Goal: Task Accomplishment & Management: Manage account settings

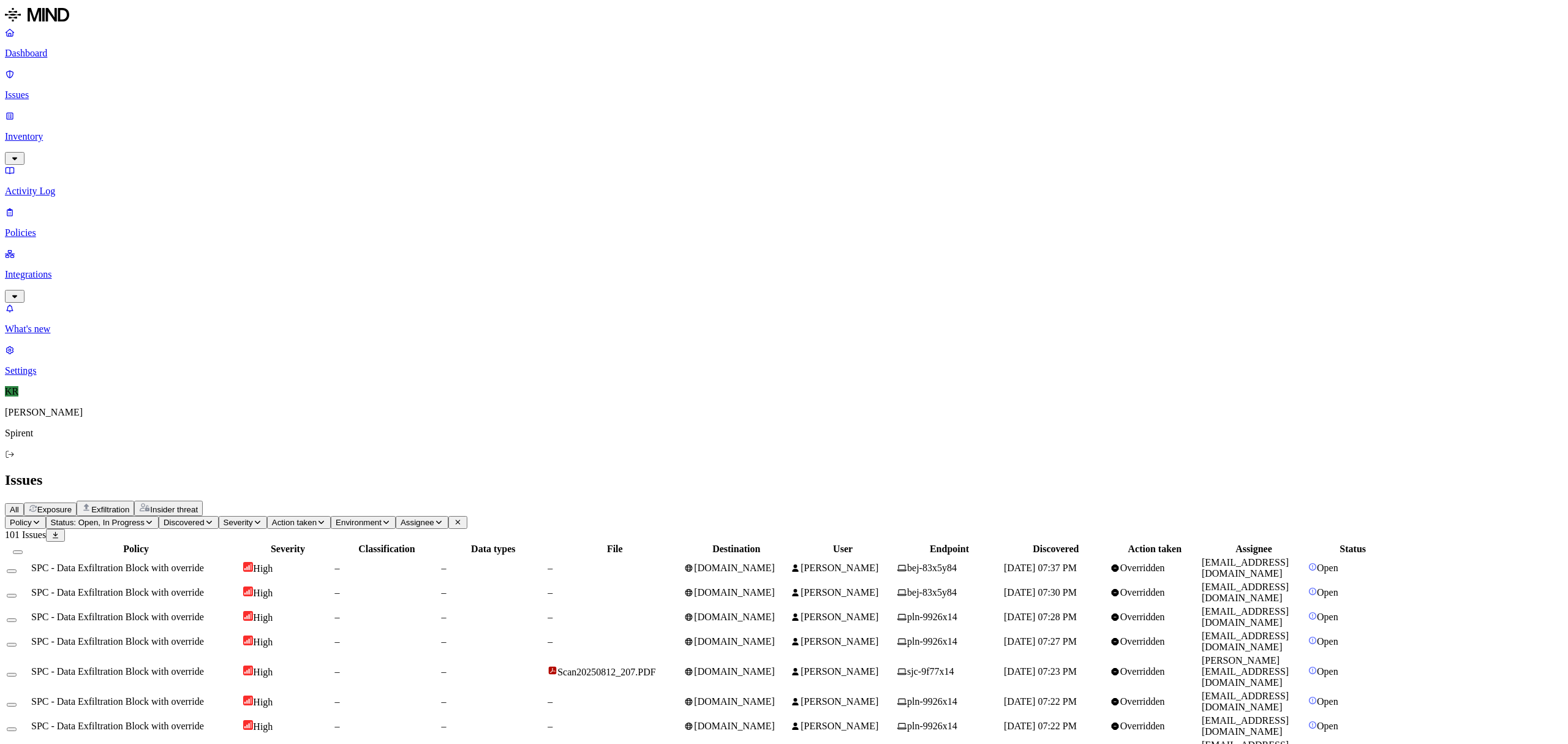
click at [681, 611] on div "–" at bounding box center [615, 617] width 134 height 11
click at [789, 654] on td "[DOMAIN_NAME]" at bounding box center [737, 671] width 105 height 34
click at [789, 690] on td "[DOMAIN_NAME]" at bounding box center [737, 702] width 105 height 24
click at [775, 720] on span "[DOMAIN_NAME]" at bounding box center [734, 726] width 81 height 11
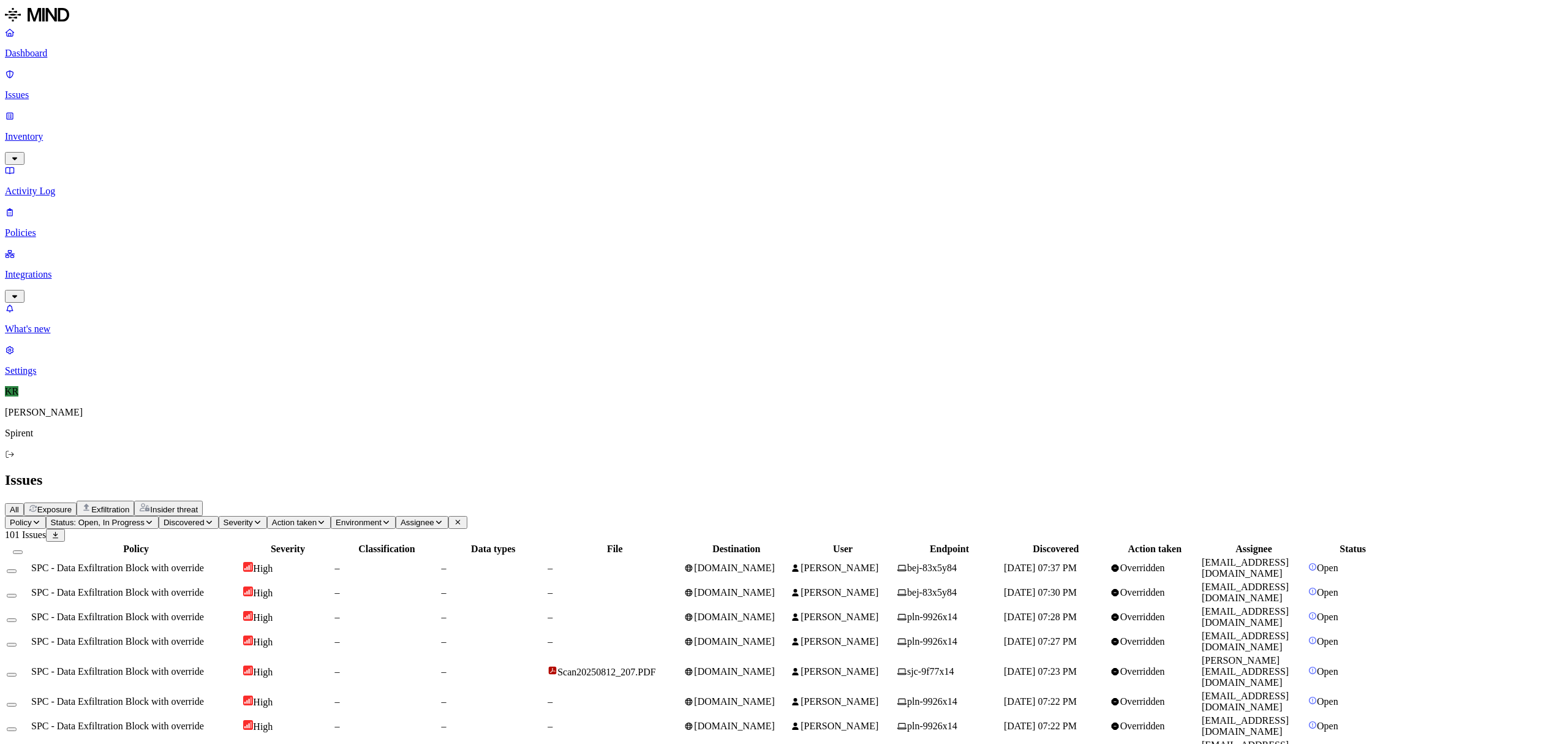
click at [23, 550] on button "Select all" at bounding box center [18, 552] width 10 height 4
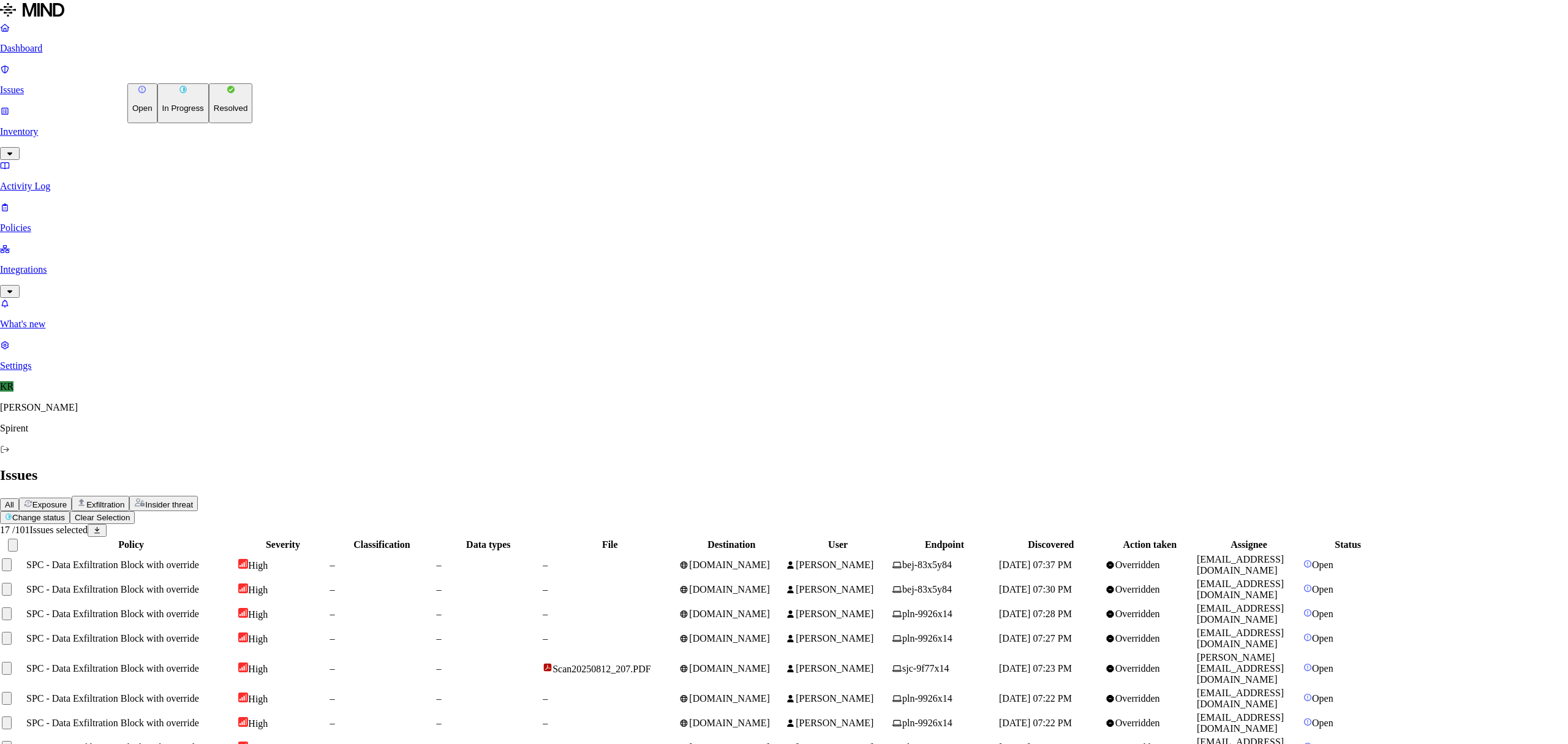
click at [195, 74] on html "Dashboard Issues Inventory Activity Log Policies Integrations What's new 1 Sett…" at bounding box center [784, 564] width 1568 height 1129
click at [213, 112] on p "Resolved" at bounding box center [230, 108] width 34 height 9
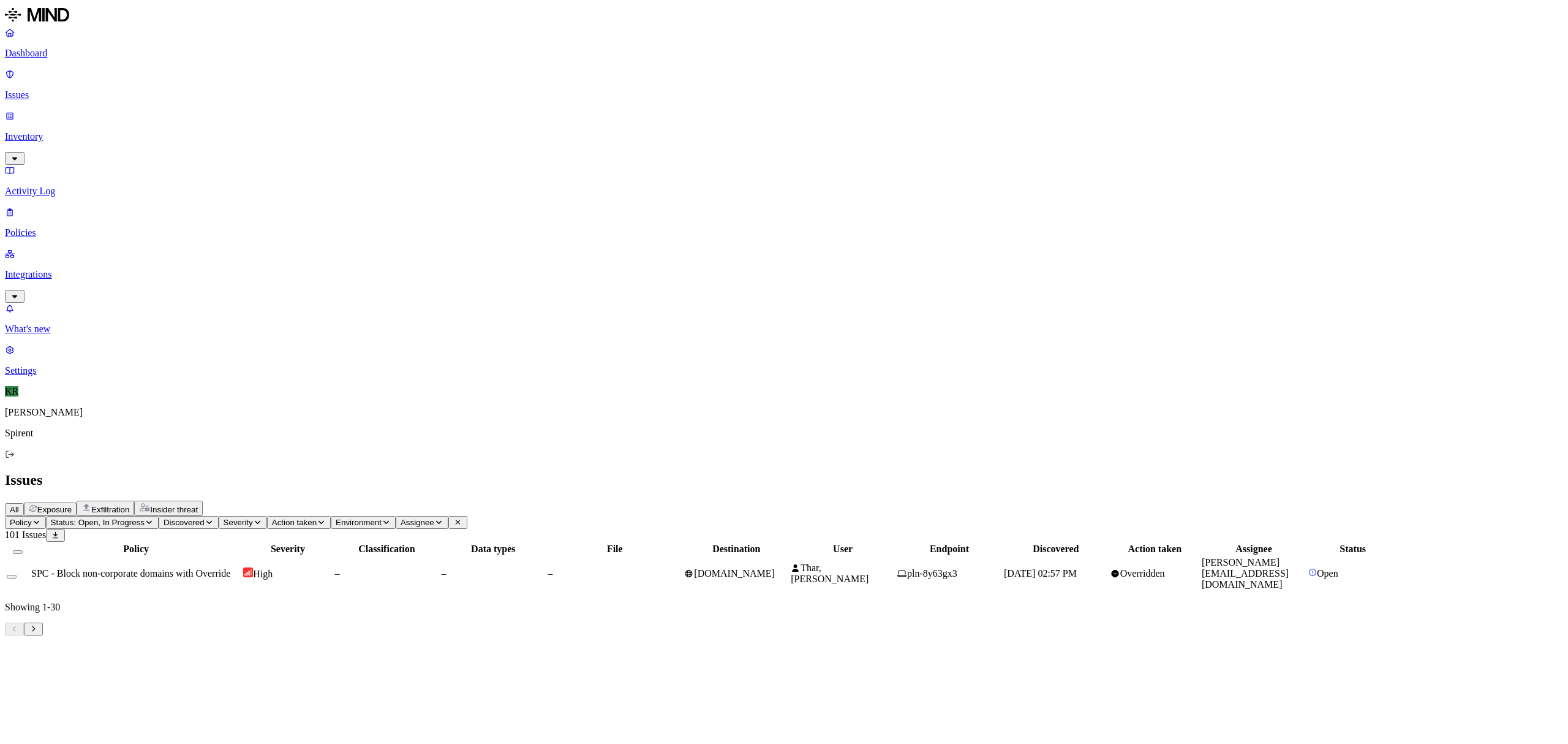
click at [241, 556] on td "SPC - Block non-corporate domains with Override" at bounding box center [136, 573] width 211 height 34
drag, startPoint x: 1401, startPoint y: 574, endPoint x: 1311, endPoint y: 586, distance: 90.8
copy span "[PERSON_NAME][EMAIL_ADDRESS][DOMAIN_NAME]"
click at [435, 518] on span "Assignee" at bounding box center [417, 523] width 33 height 9
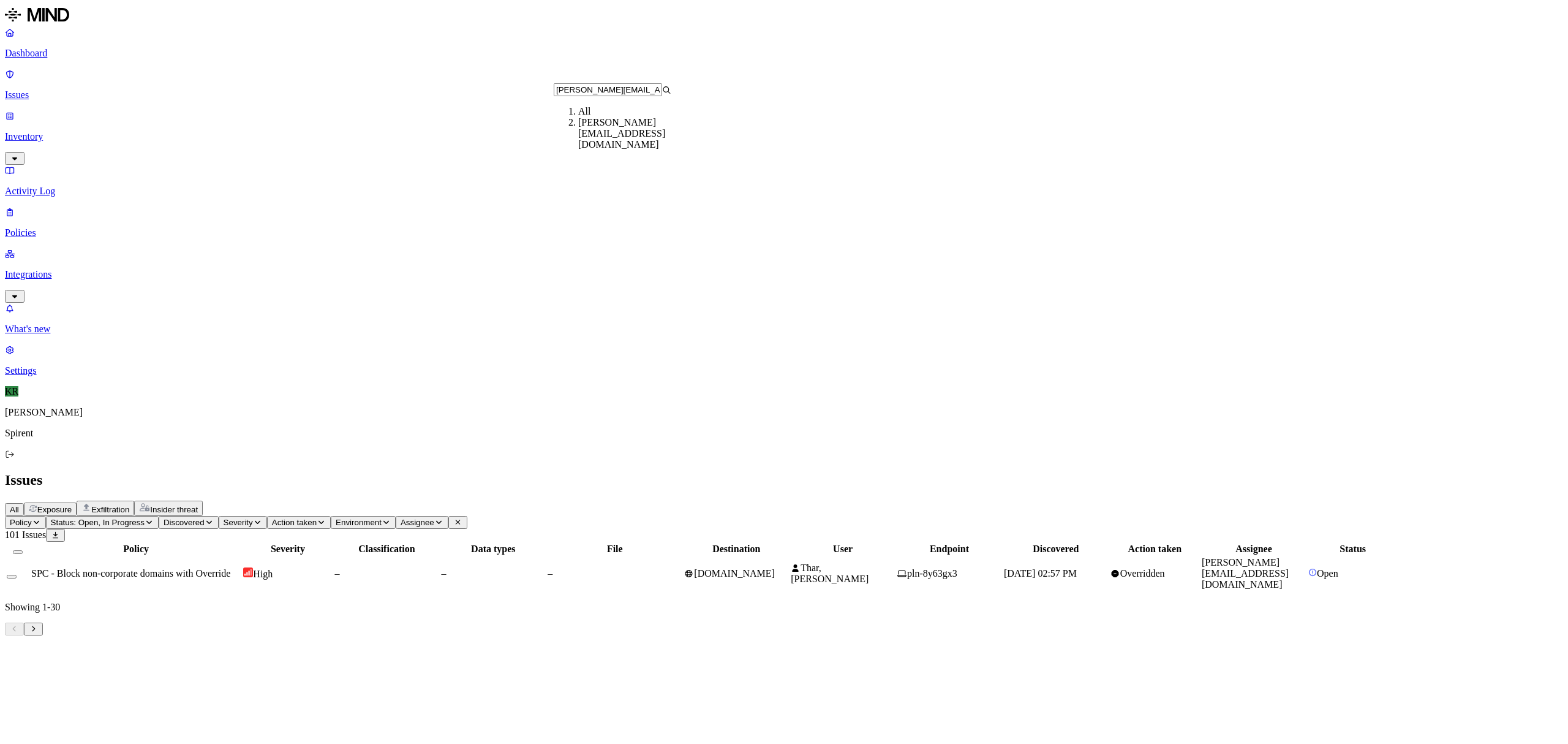
type input "[PERSON_NAME][EMAIL_ADDRESS][DOMAIN_NAME]"
click at [611, 134] on div "[PERSON_NAME][EMAIL_ADDRESS][DOMAIN_NAME]" at bounding box center [637, 134] width 118 height 33
click at [159, 516] on button "Status: Open, In Progress" at bounding box center [102, 522] width 112 height 13
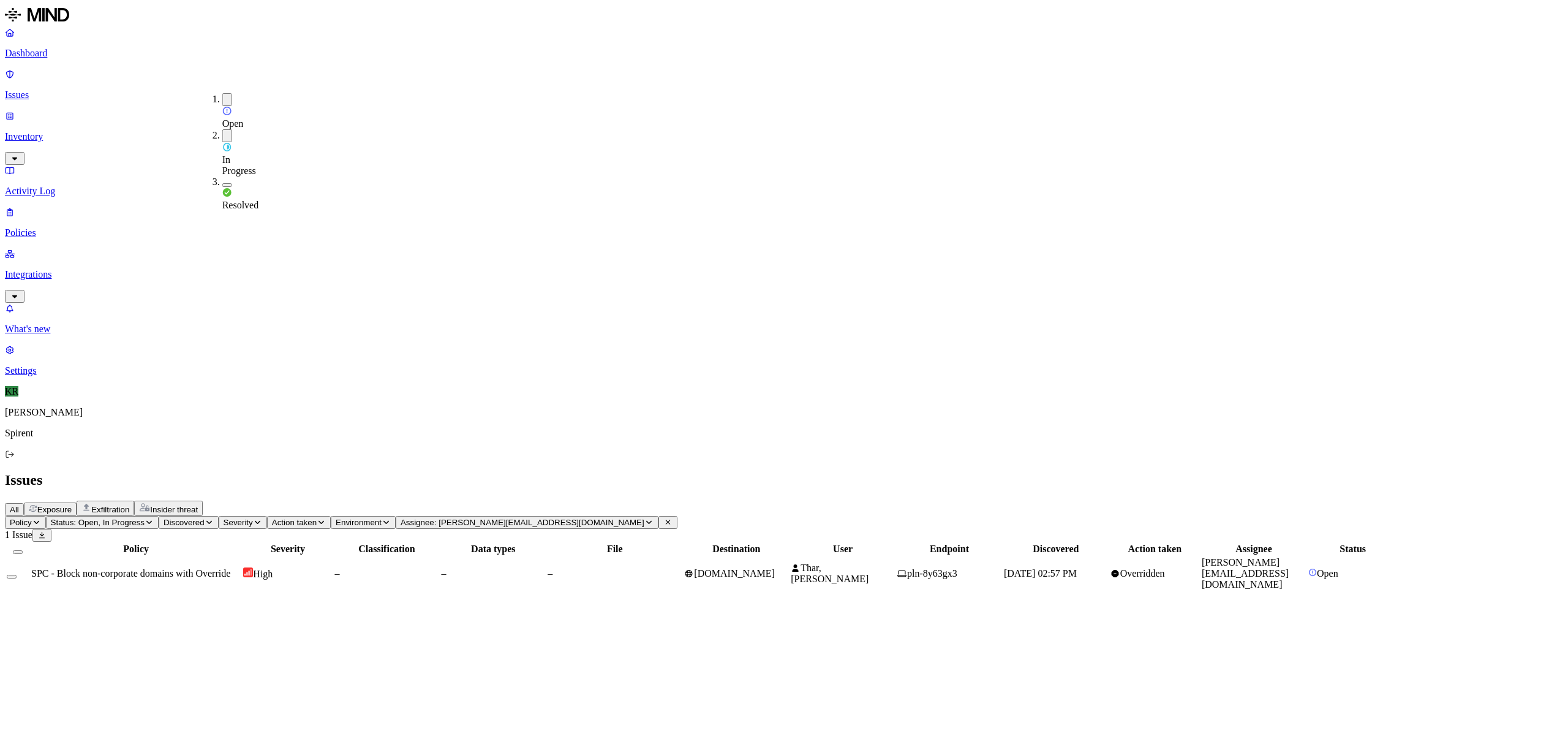
click at [238, 199] on span "Resolved" at bounding box center [241, 205] width 37 height 11
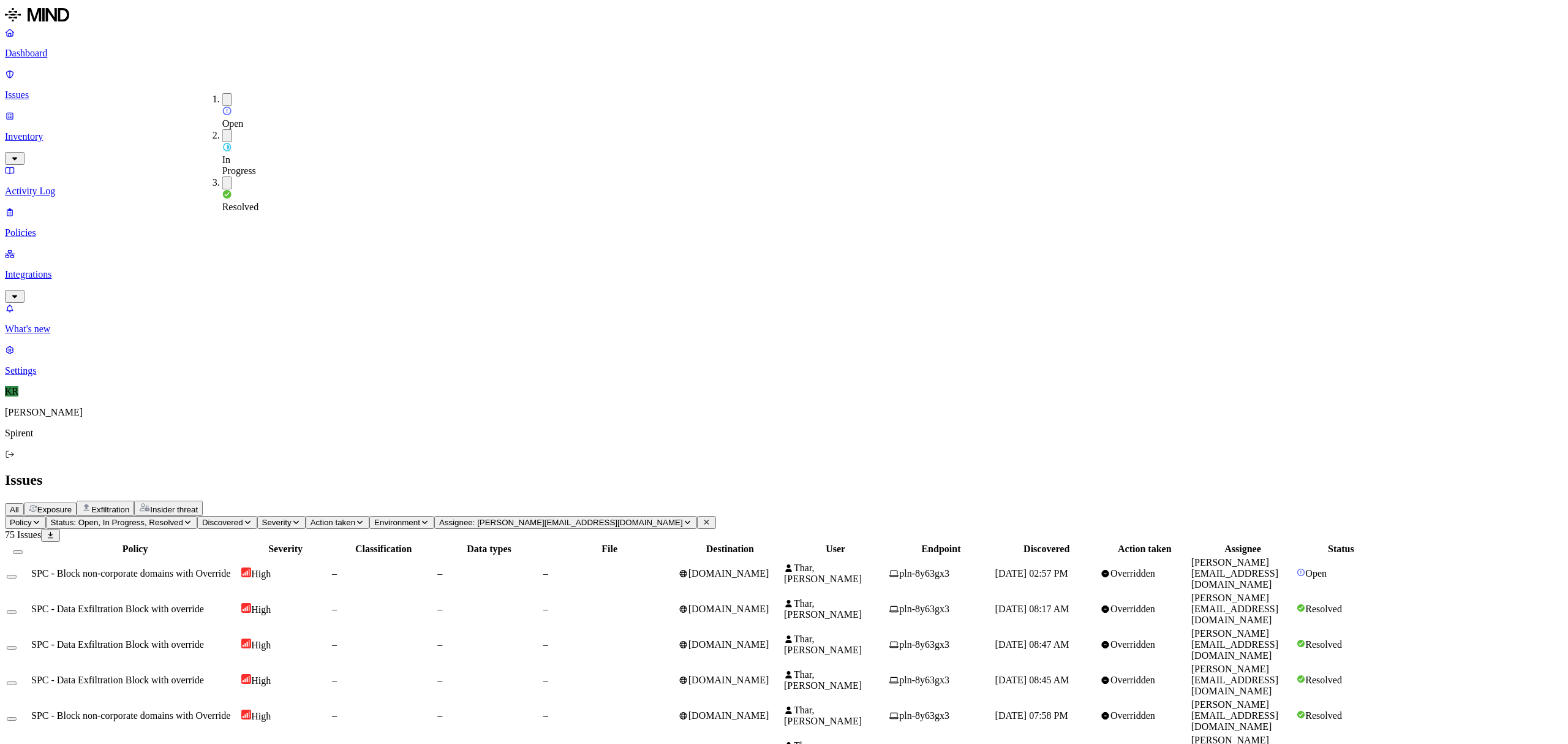
drag, startPoint x: 1217, startPoint y: 11, endPoint x: 1211, endPoint y: 15, distance: 7.2
drag, startPoint x: 735, startPoint y: 77, endPoint x: 726, endPoint y: 78, distance: 9.1
click at [716, 516] on button at bounding box center [707, 522] width 19 height 13
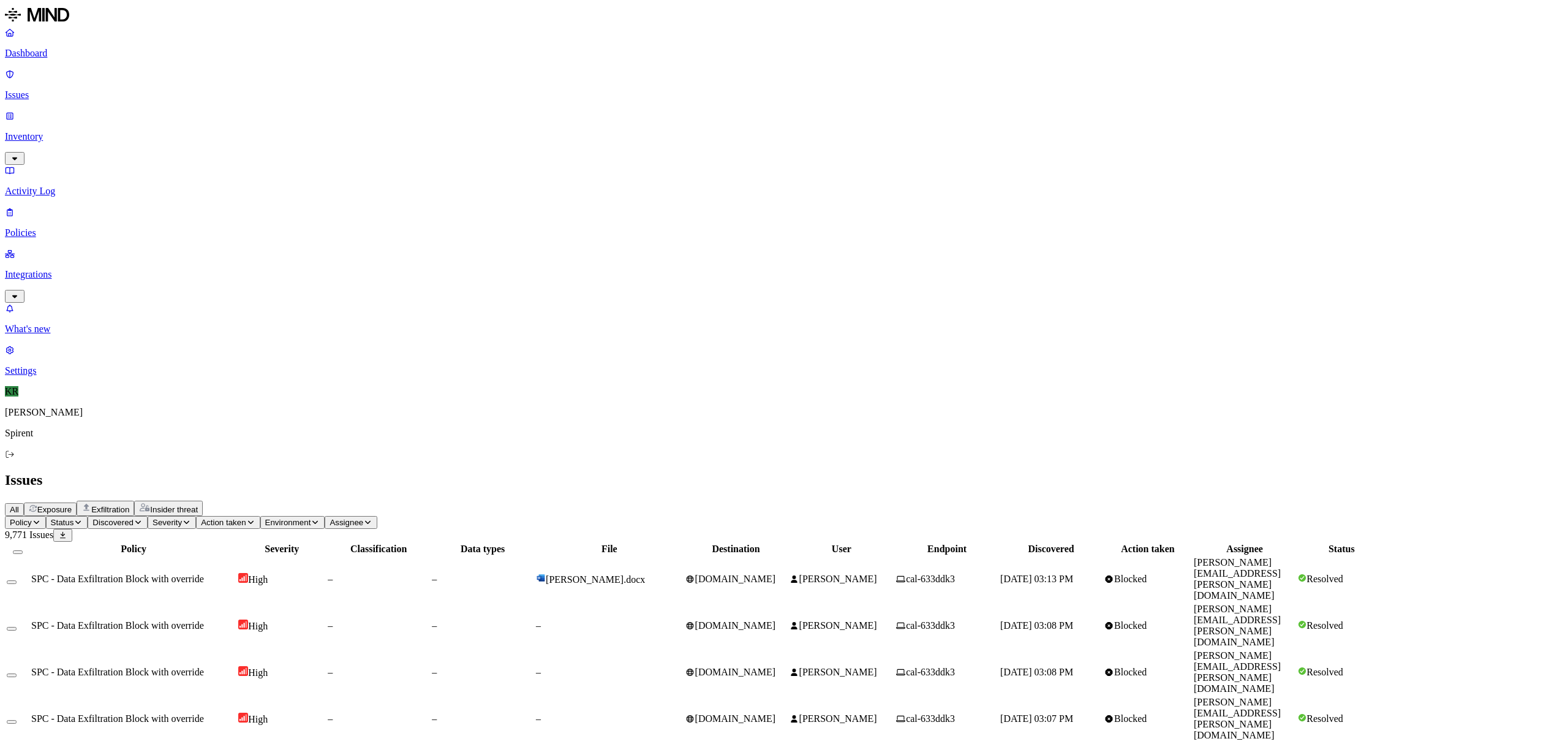
click at [88, 516] on button "Status" at bounding box center [67, 522] width 42 height 13
click at [222, 104] on div "Open" at bounding box center [222, 110] width 0 height 34
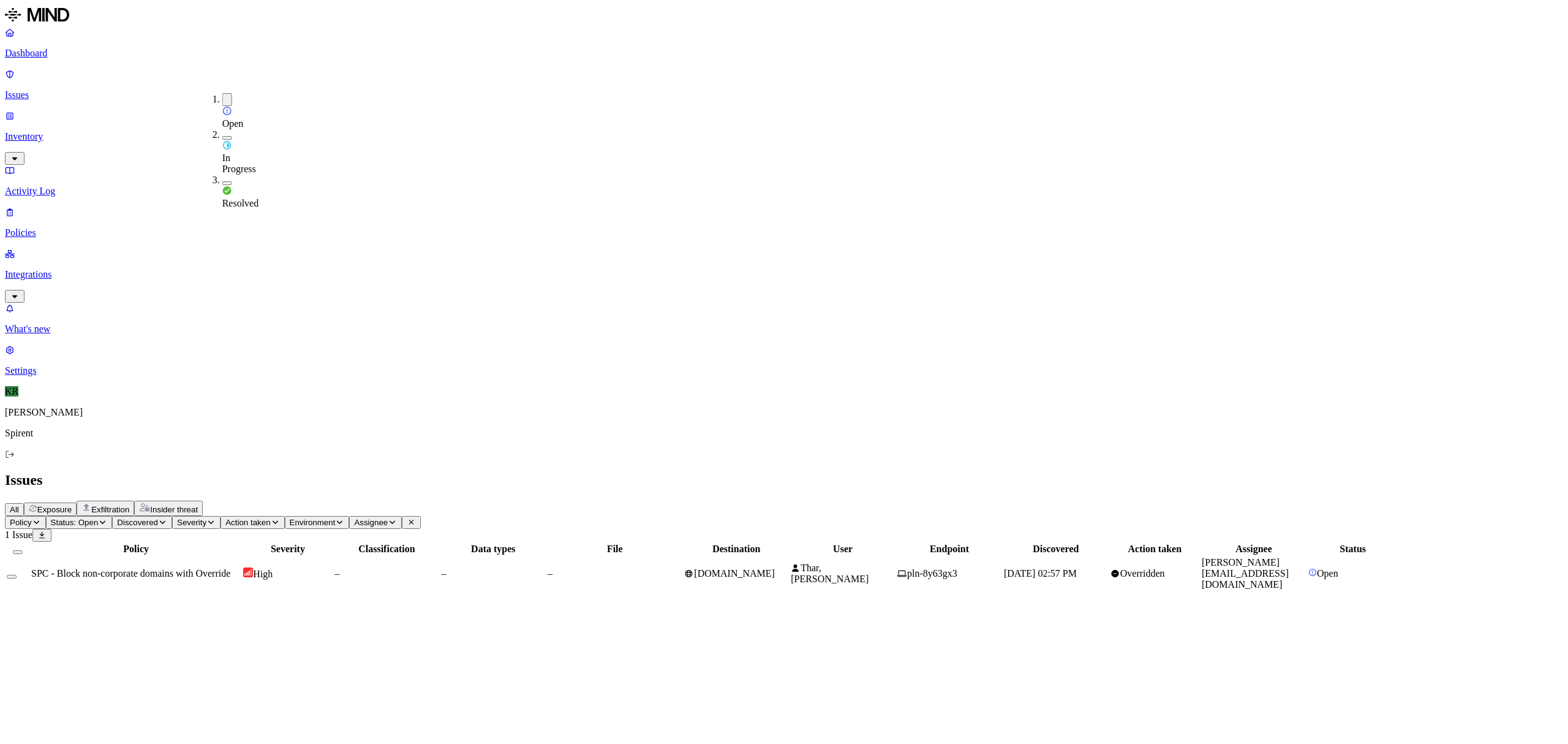
click at [17, 574] on button "Select row" at bounding box center [11, 576] width 10 height 4
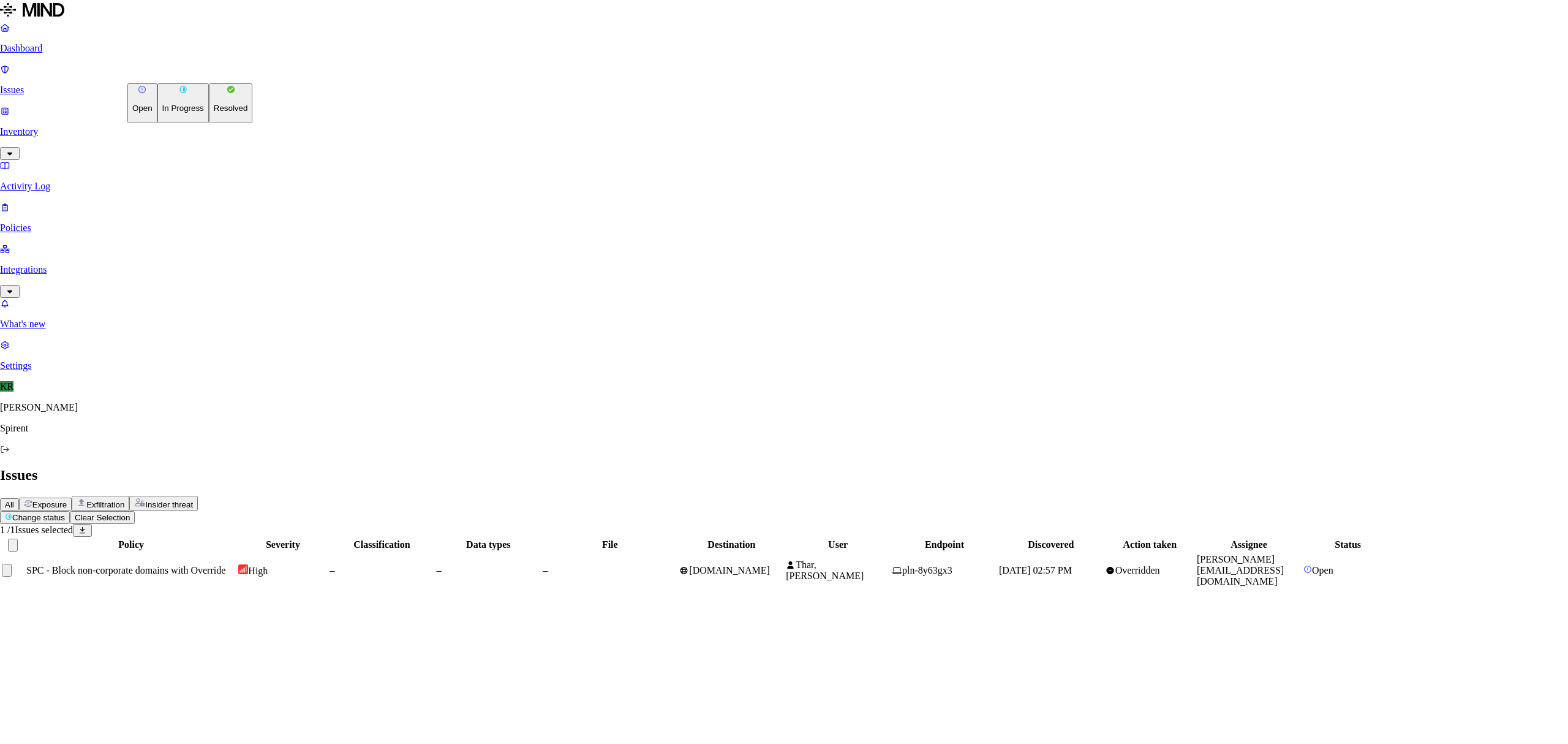
click at [177, 69] on html "Dashboard Issues Inventory Activity Log Policies Integrations What's new 1 Sett…" at bounding box center [784, 300] width 1568 height 599
click at [213, 112] on p "Resolved" at bounding box center [230, 108] width 34 height 9
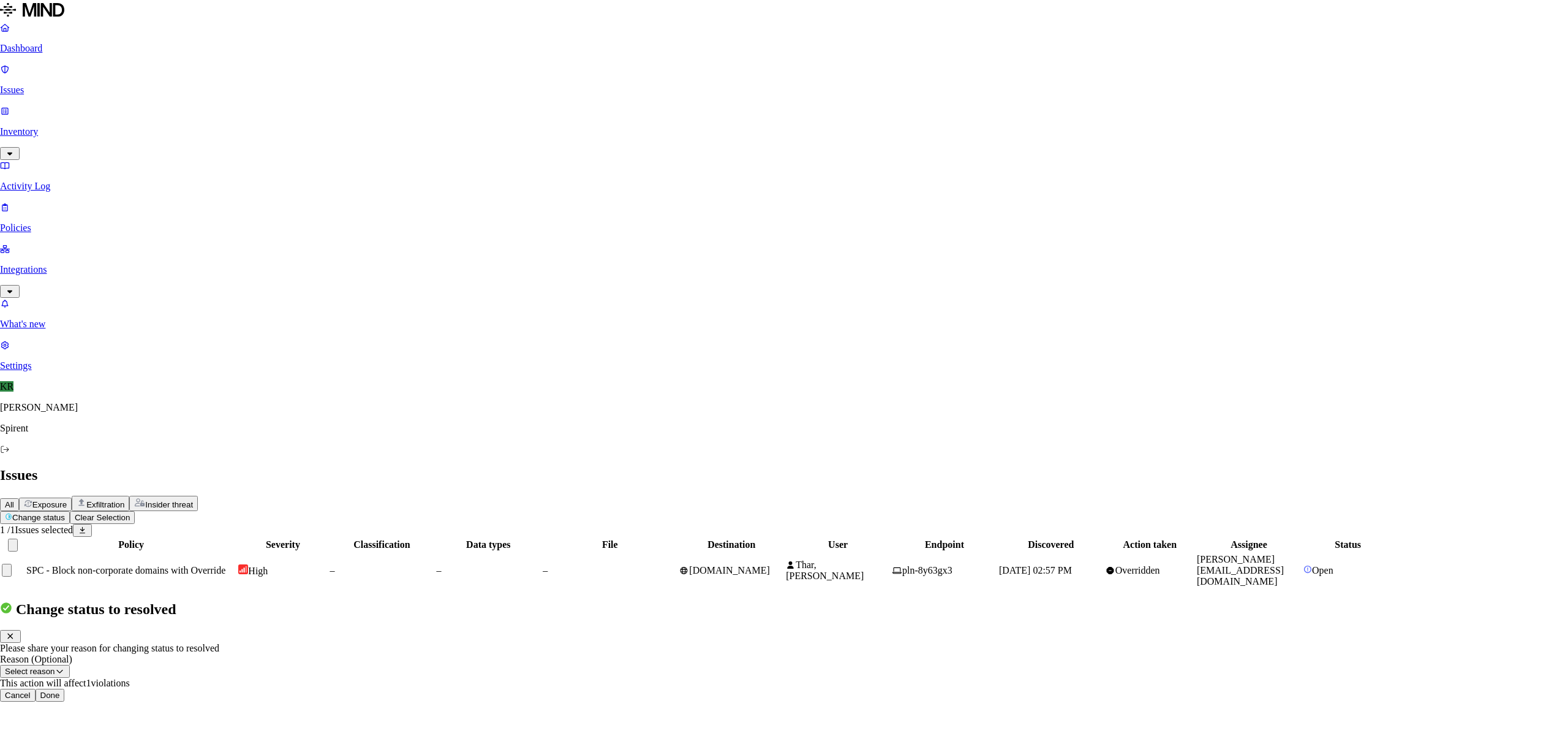
click at [65, 689] on button "Done" at bounding box center [49, 695] width 29 height 13
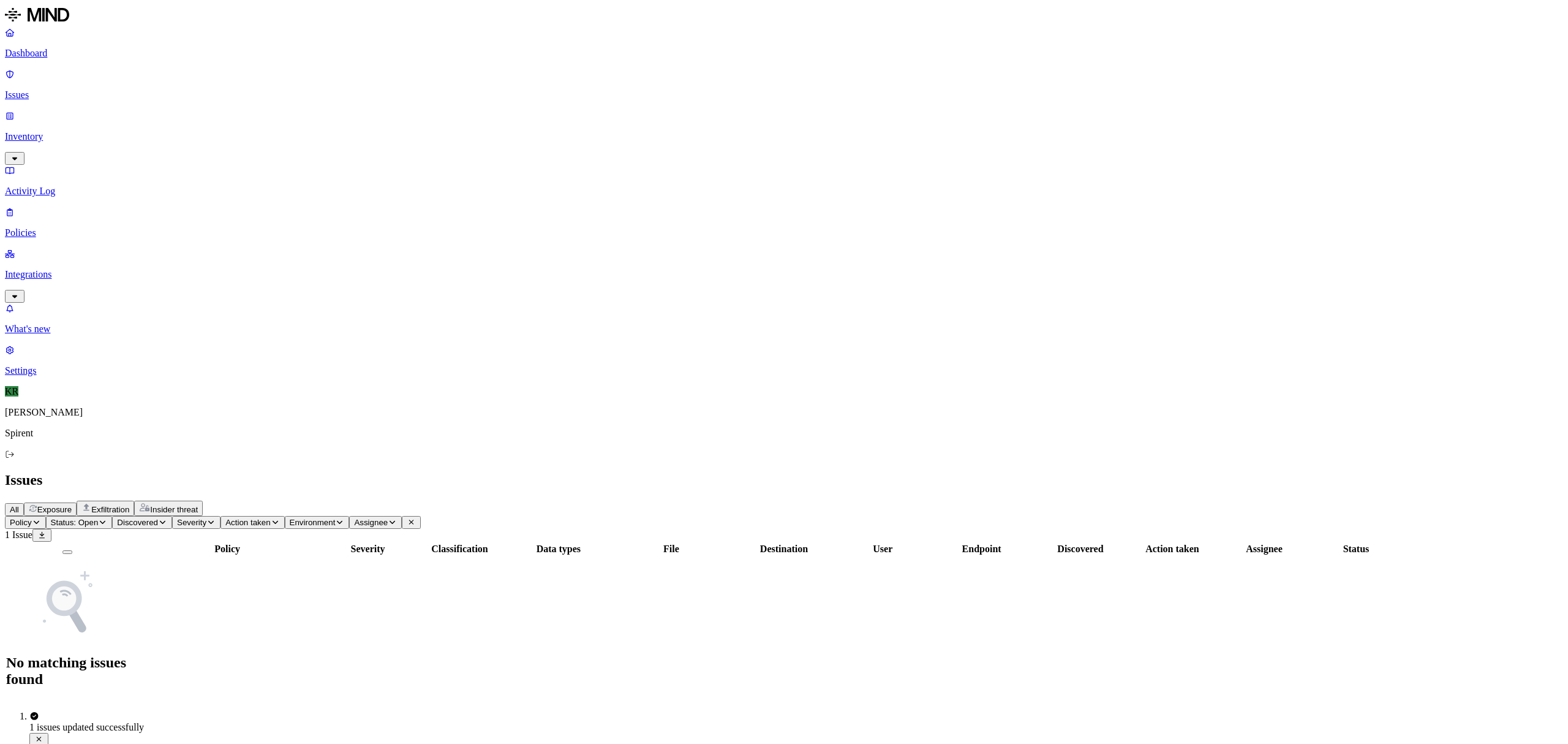
click at [23, 27] on link at bounding box center [784, 16] width 1558 height 22
